Goal: Communication & Community: Participate in discussion

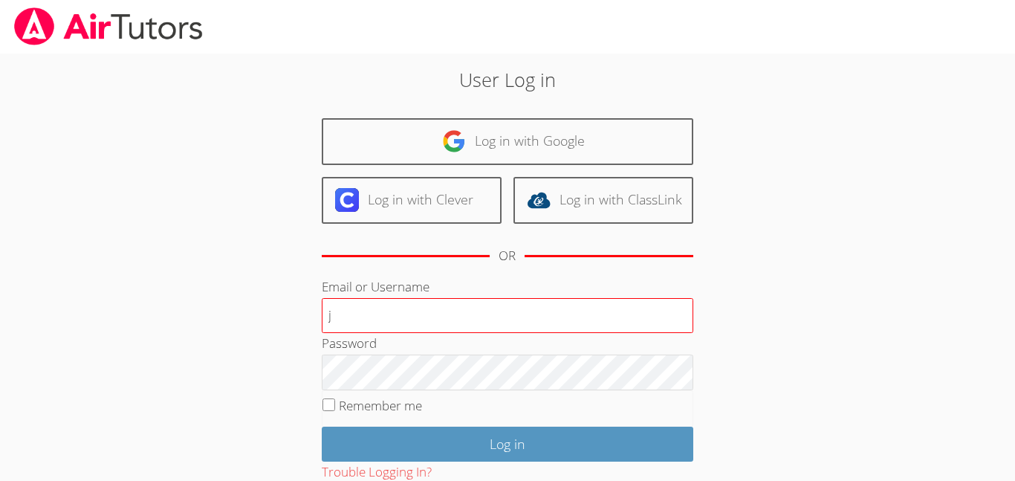
type input "[EMAIL_ADDRESS][DOMAIN_NAME]"
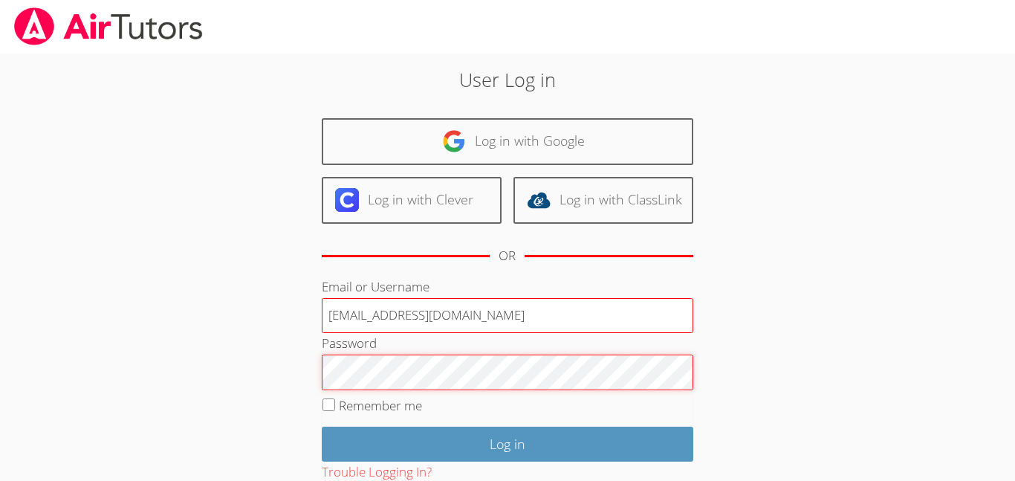
click at [322, 426] on input "Log in" at bounding box center [507, 443] width 371 height 35
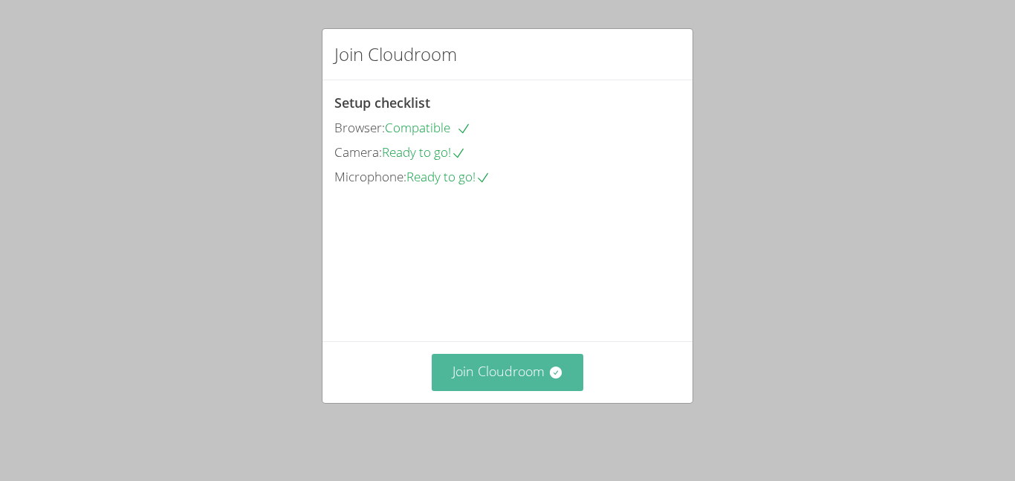
click at [526, 382] on button "Join Cloudroom" at bounding box center [508, 372] width 152 height 36
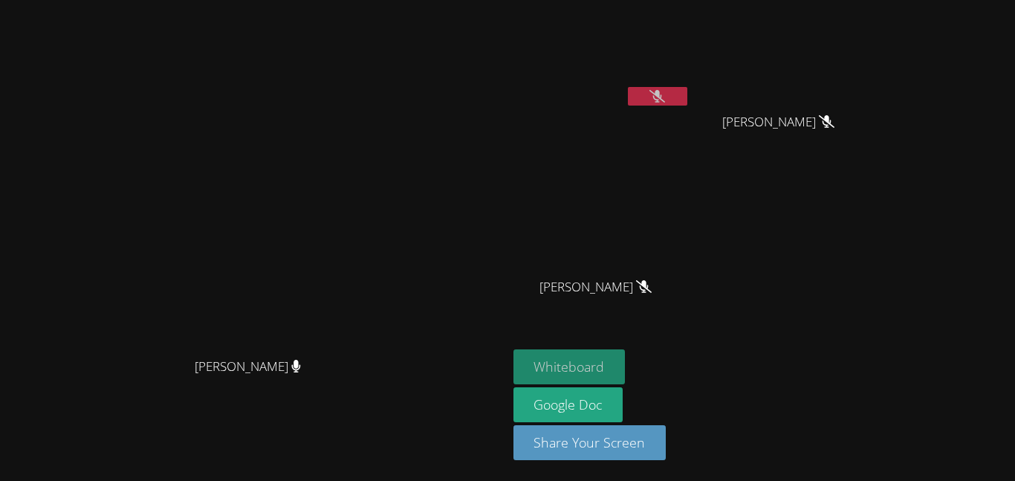
click at [625, 365] on button "Whiteboard" at bounding box center [569, 366] width 112 height 35
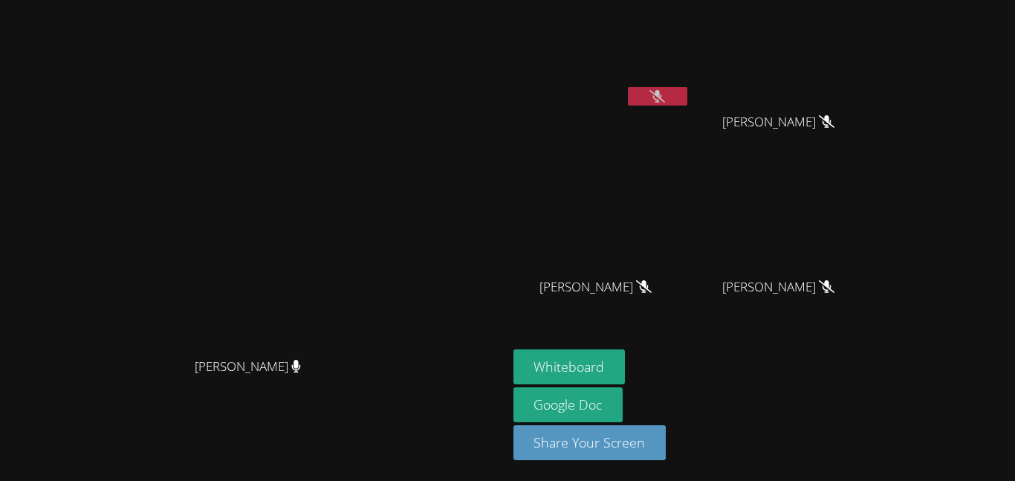
click at [665, 91] on icon at bounding box center [657, 96] width 16 height 13
click at [662, 91] on icon at bounding box center [657, 96] width 10 height 13
click at [687, 100] on button at bounding box center [657, 96] width 59 height 19
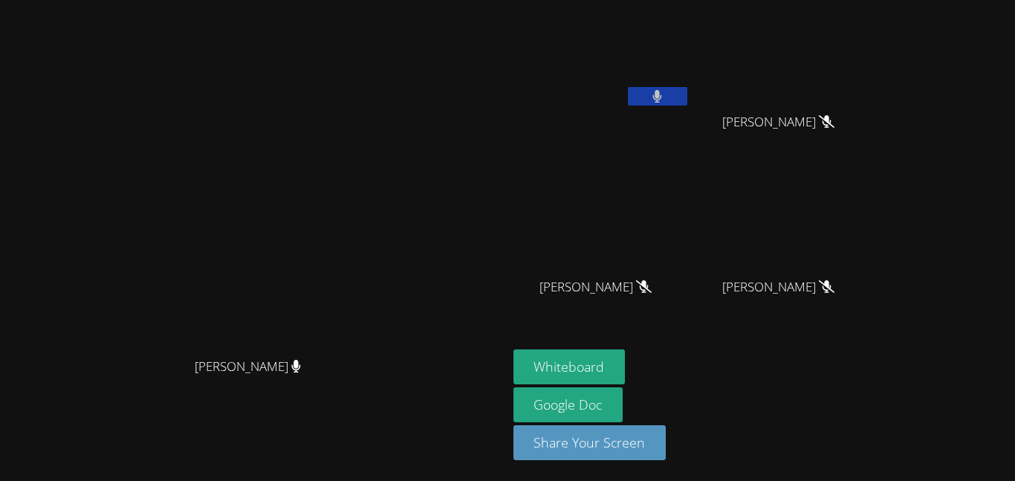
click at [687, 100] on button at bounding box center [657, 96] width 59 height 19
click at [665, 90] on icon at bounding box center [657, 96] width 16 height 13
click at [687, 90] on button at bounding box center [657, 96] width 59 height 19
click at [665, 93] on icon at bounding box center [657, 96] width 16 height 13
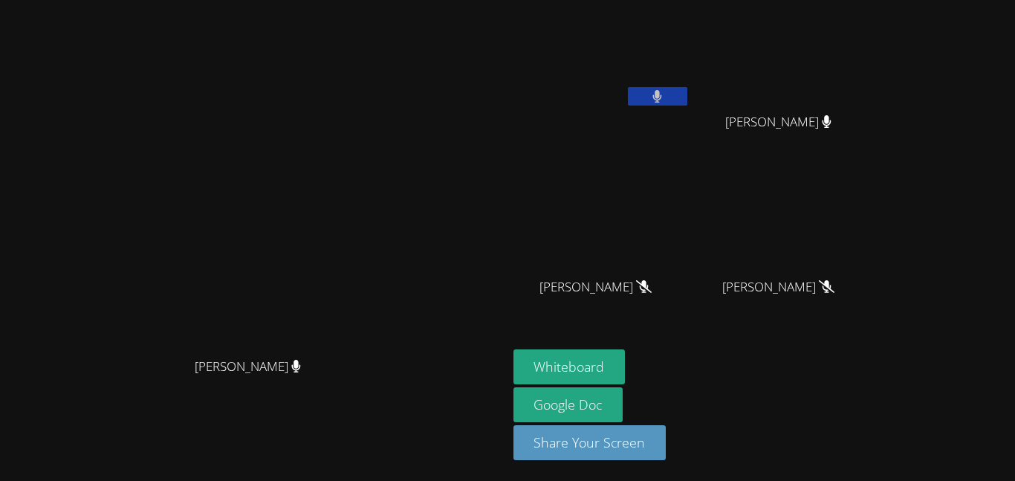
click at [662, 93] on icon at bounding box center [657, 96] width 10 height 13
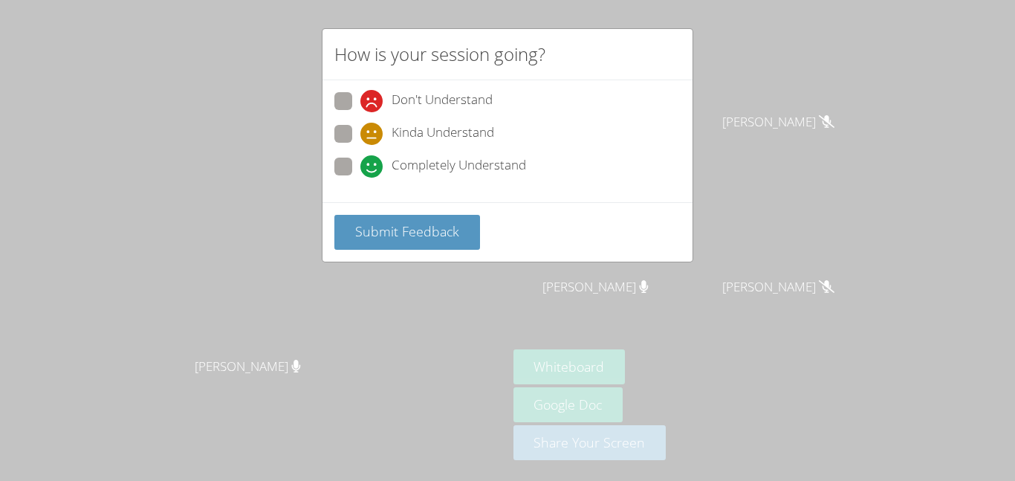
click at [360, 178] on span at bounding box center [360, 178] width 0 height 0
click at [360, 159] on input "Completely Understand" at bounding box center [366, 163] width 13 height 13
radio input "true"
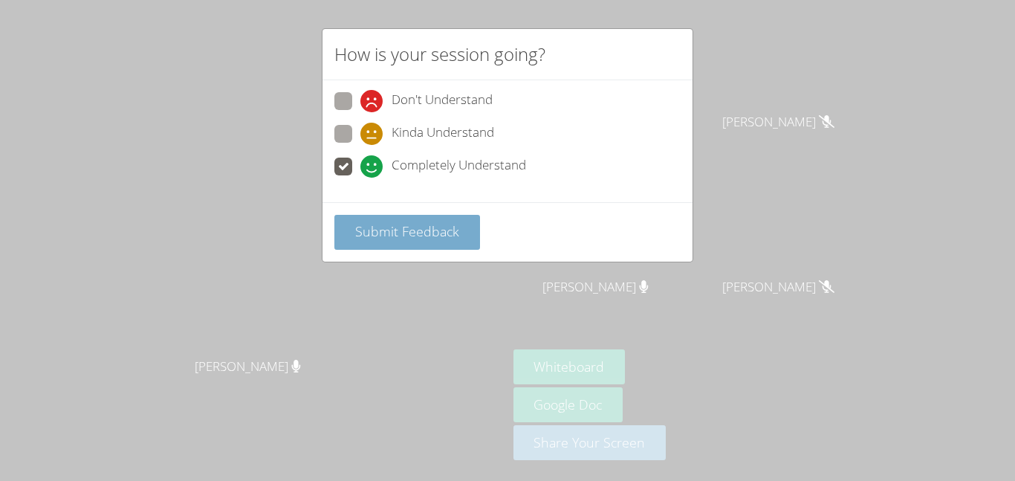
click at [378, 235] on span "Submit Feedback" at bounding box center [407, 231] width 104 height 18
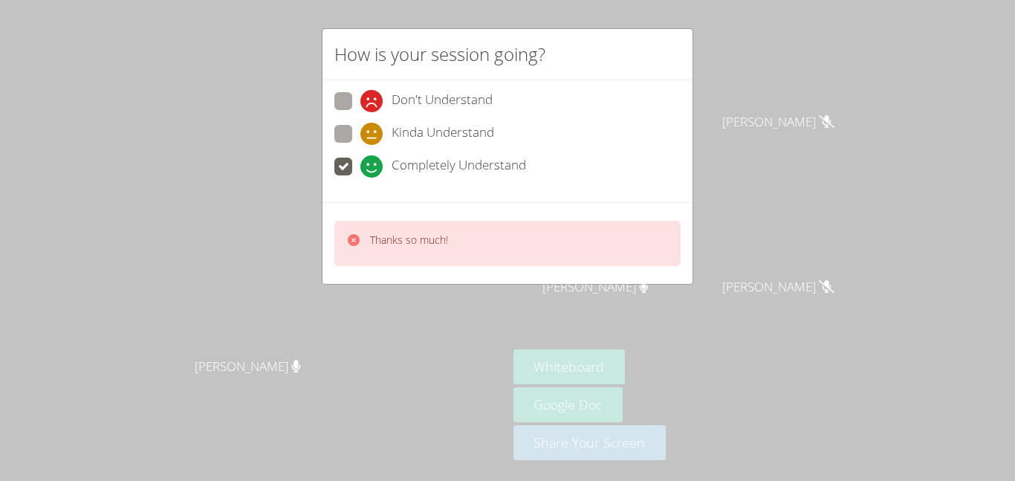
click at [530, 297] on div "How is your session going? Don't Understand Kinda Understand Completely Underst…" at bounding box center [507, 240] width 1015 height 481
click at [785, 104] on div "How is your session going? Don't Understand Kinda Understand Completely Underst…" at bounding box center [507, 240] width 1015 height 481
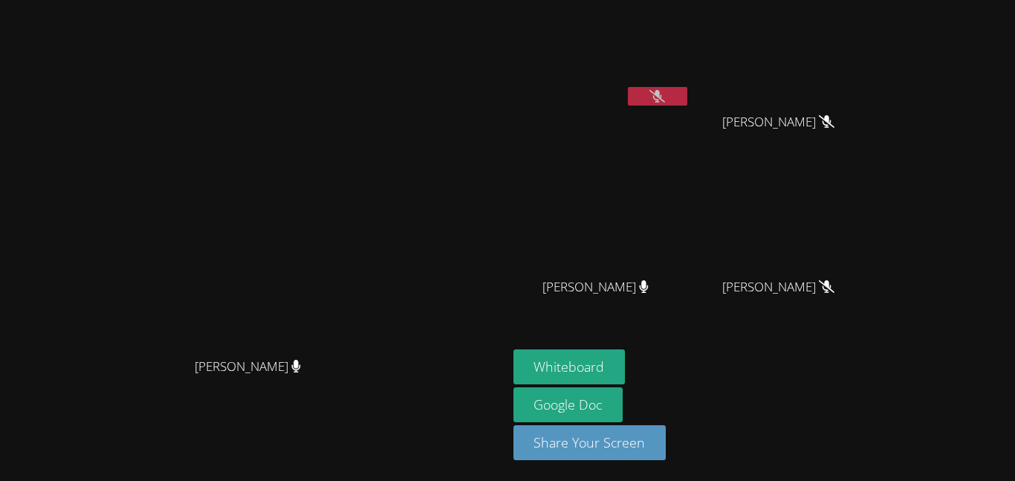
click at [687, 104] on button at bounding box center [657, 96] width 59 height 19
click at [687, 94] on button at bounding box center [657, 96] width 59 height 19
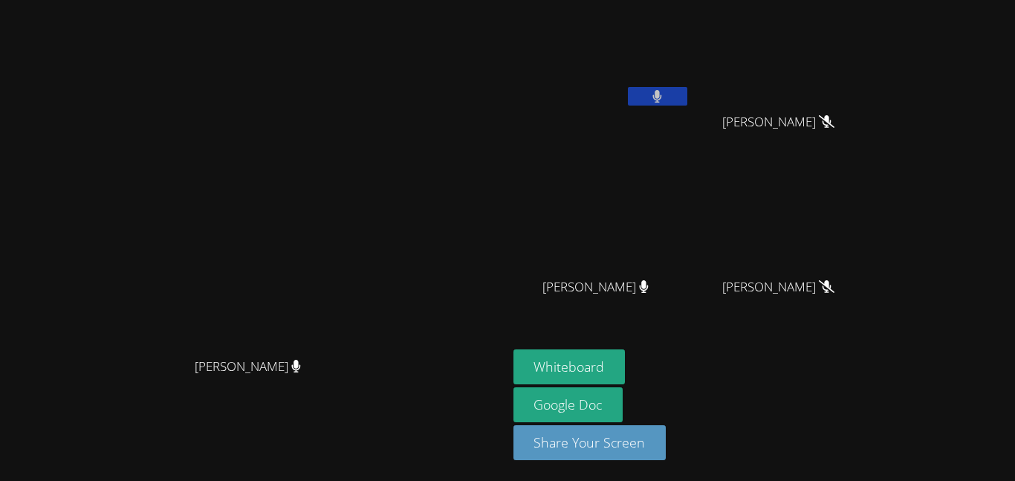
click at [687, 94] on button at bounding box center [657, 96] width 59 height 19
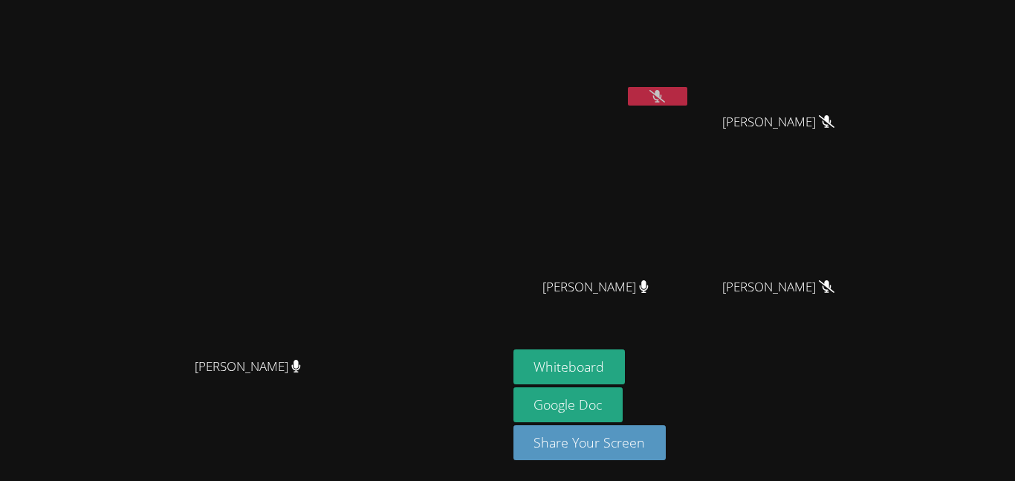
click at [687, 94] on button at bounding box center [657, 96] width 59 height 19
click at [687, 97] on button at bounding box center [657, 96] width 59 height 19
click at [665, 92] on icon at bounding box center [657, 96] width 16 height 13
click at [687, 92] on button at bounding box center [657, 96] width 59 height 19
click at [665, 92] on icon at bounding box center [657, 96] width 16 height 13
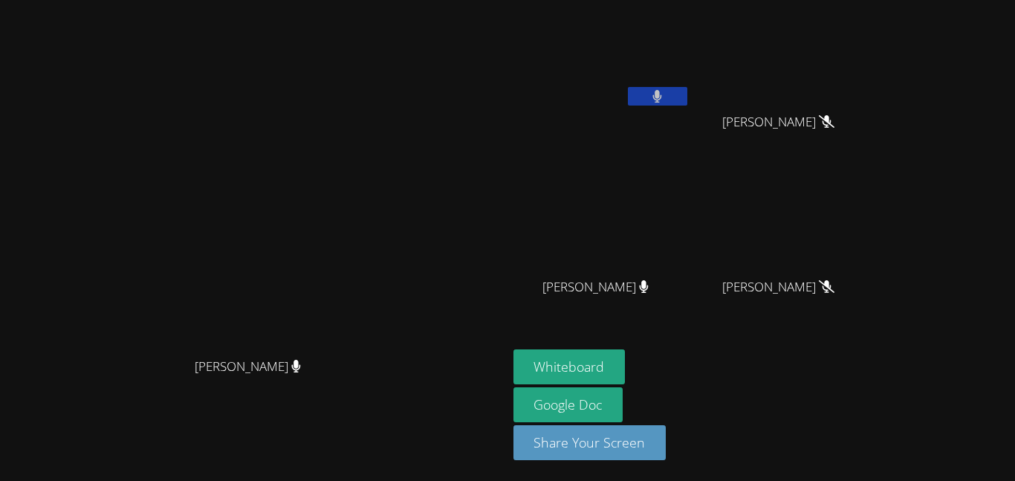
click at [687, 92] on button at bounding box center [657, 96] width 59 height 19
click at [665, 92] on icon at bounding box center [657, 96] width 16 height 13
click at [687, 92] on button at bounding box center [657, 96] width 59 height 19
click at [665, 92] on icon at bounding box center [657, 96] width 16 height 13
click at [687, 92] on button at bounding box center [657, 96] width 59 height 19
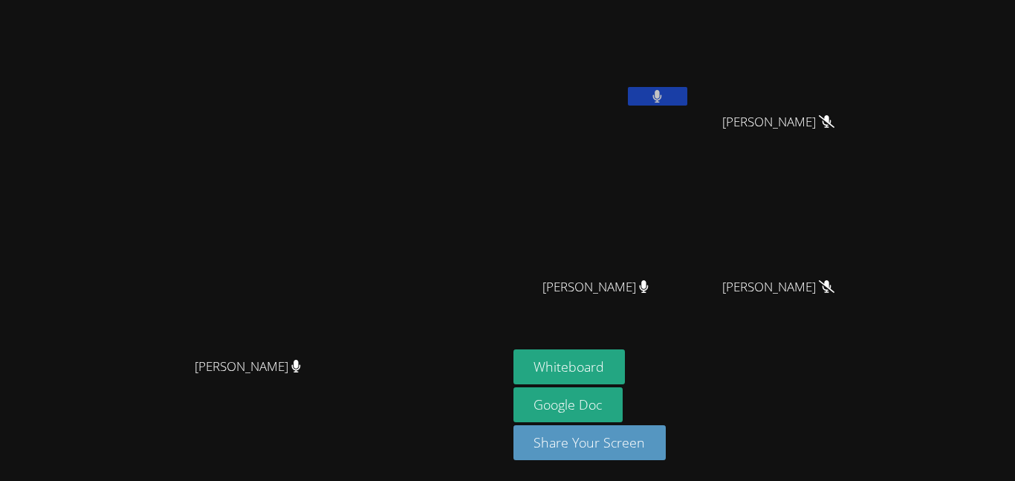
click at [662, 92] on icon at bounding box center [657, 96] width 10 height 13
click at [687, 92] on button at bounding box center [657, 96] width 59 height 19
click at [665, 92] on icon at bounding box center [657, 96] width 16 height 13
click at [687, 92] on button at bounding box center [657, 96] width 59 height 19
click at [665, 92] on icon at bounding box center [657, 96] width 16 height 13
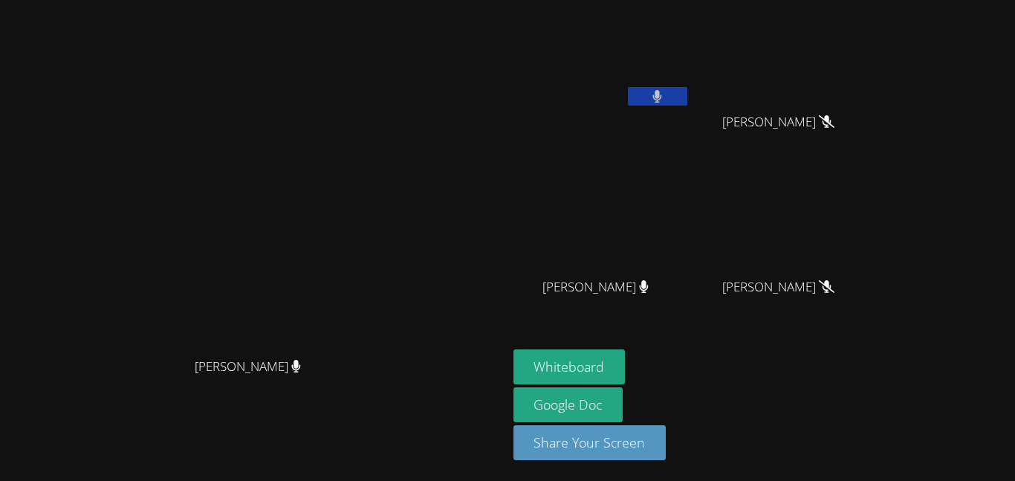
click at [687, 92] on button at bounding box center [657, 96] width 59 height 19
click at [665, 92] on icon at bounding box center [657, 96] width 16 height 13
click at [687, 92] on button at bounding box center [657, 96] width 59 height 19
click at [665, 92] on icon at bounding box center [657, 96] width 16 height 13
click at [687, 92] on button at bounding box center [657, 96] width 59 height 19
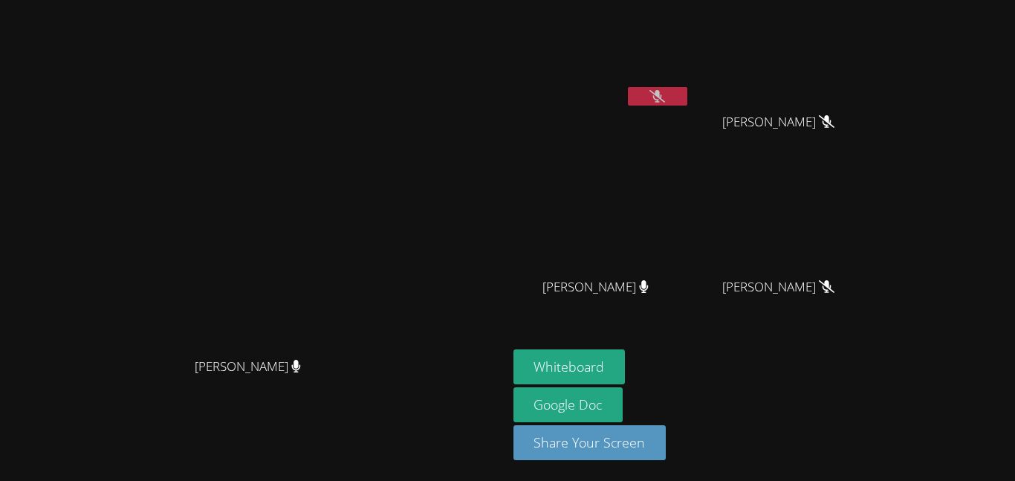
click at [665, 92] on icon at bounding box center [657, 96] width 16 height 13
click at [687, 92] on button at bounding box center [657, 96] width 59 height 19
click at [665, 92] on icon at bounding box center [657, 96] width 16 height 13
click at [687, 92] on button at bounding box center [657, 96] width 59 height 19
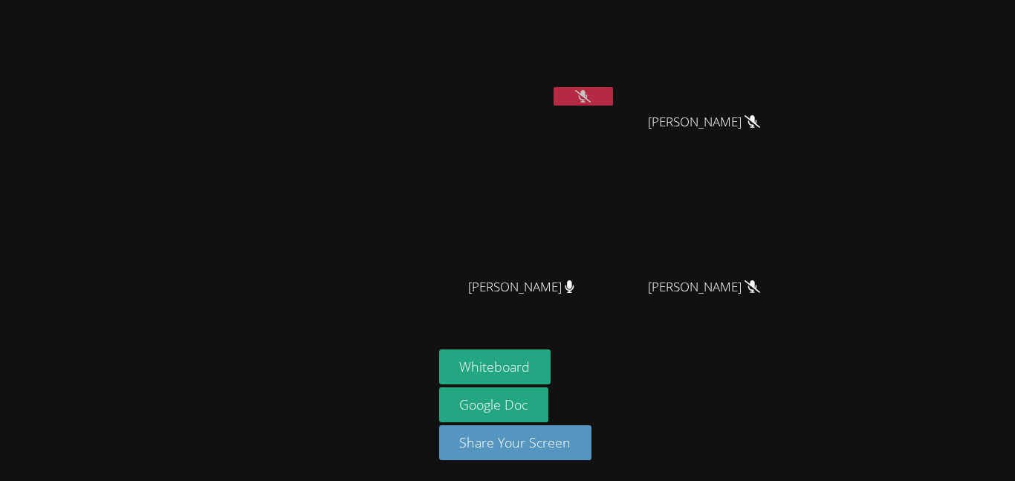
click at [579, 90] on icon at bounding box center [583, 96] width 16 height 13
